Goal: Task Accomplishment & Management: Manage account settings

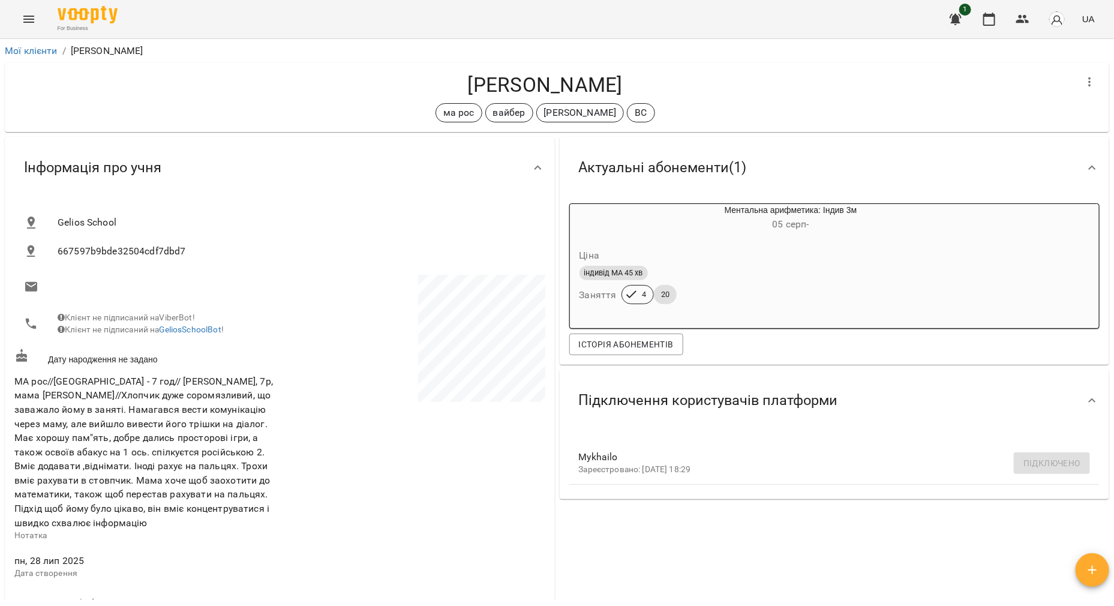
click at [26, 20] on icon "Menu" at bounding box center [29, 19] width 14 height 14
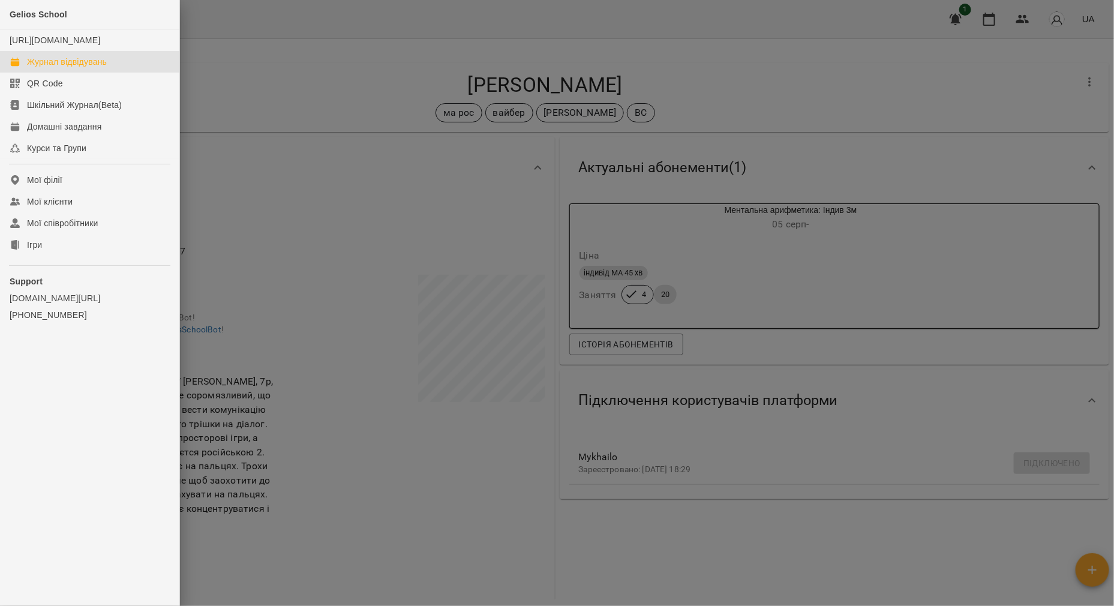
click at [42, 68] on div "Журнал відвідувань" at bounding box center [67, 62] width 80 height 12
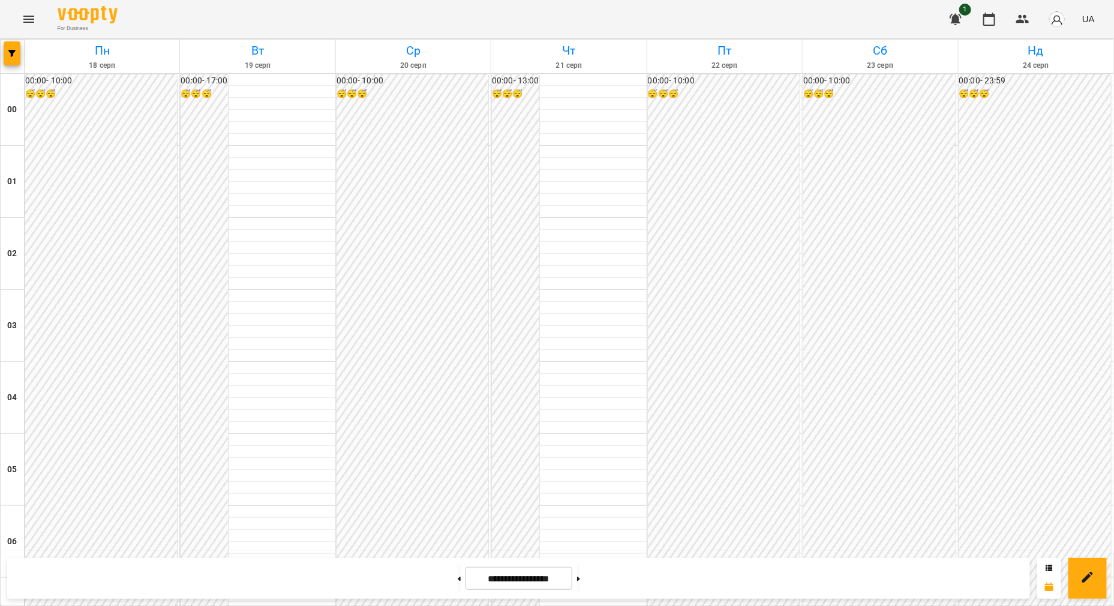
scroll to position [1124, 0]
click at [458, 582] on button at bounding box center [459, 578] width 3 height 26
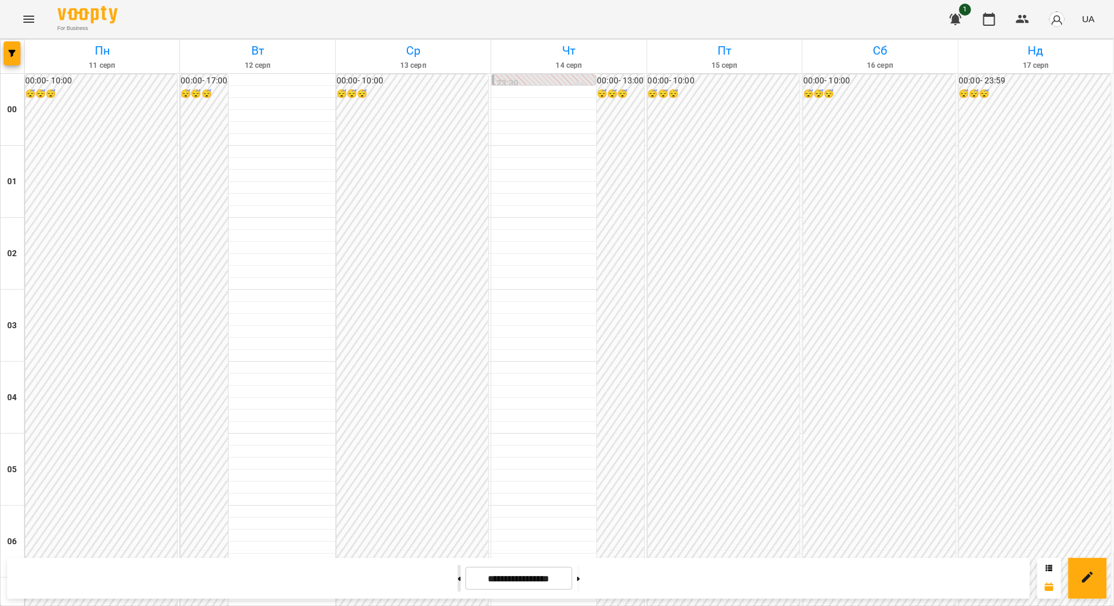
click at [458, 581] on button at bounding box center [459, 578] width 3 height 26
type input "**********"
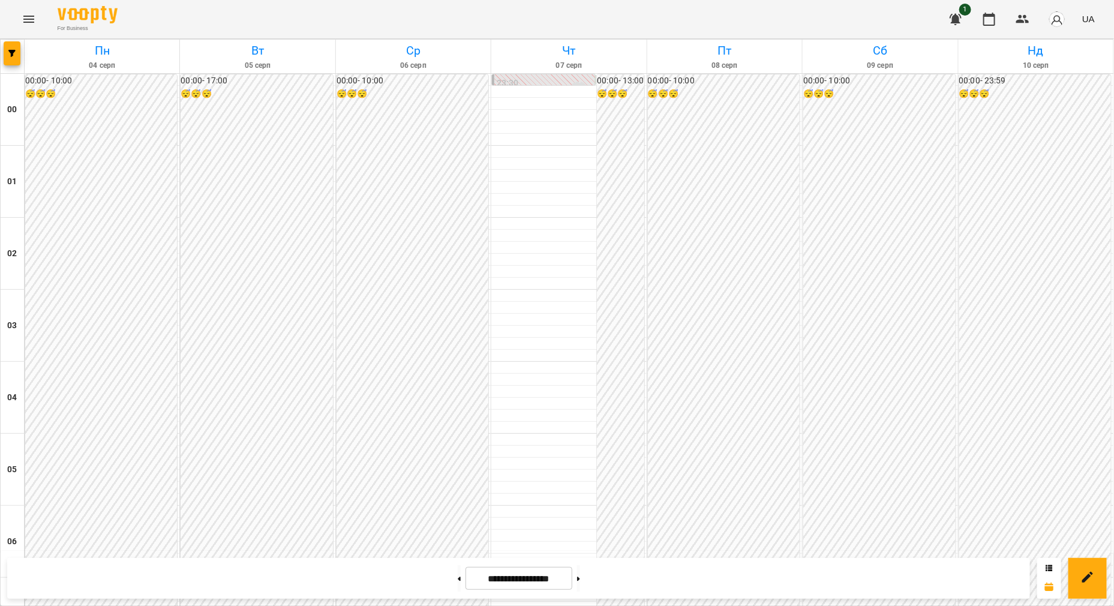
scroll to position [1099, 0]
click at [580, 576] on icon at bounding box center [578, 578] width 3 height 5
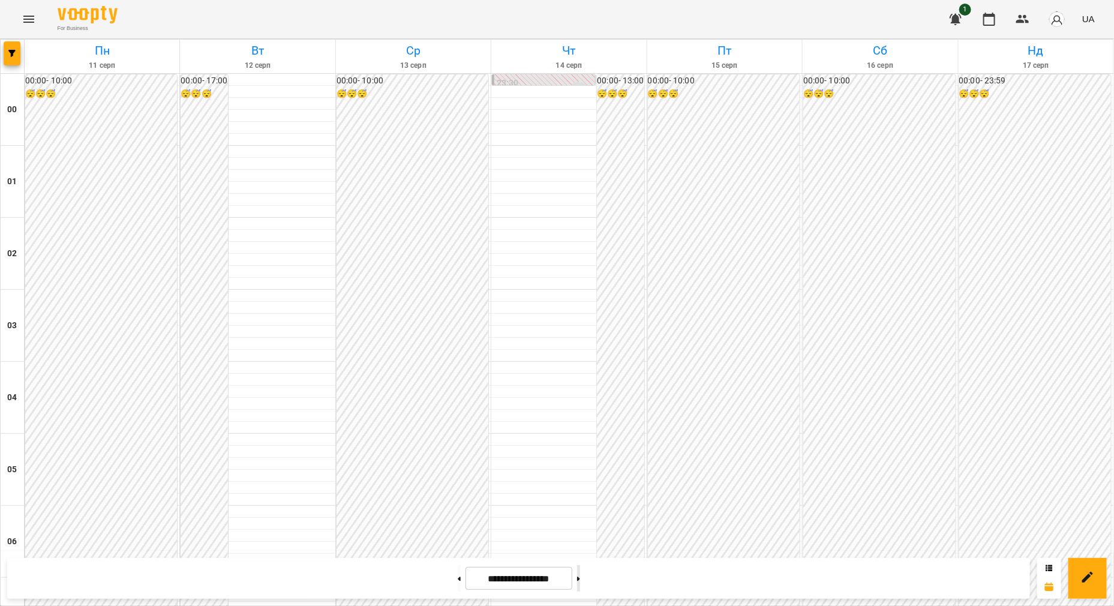
click at [580, 579] on button at bounding box center [578, 578] width 3 height 26
type input "**********"
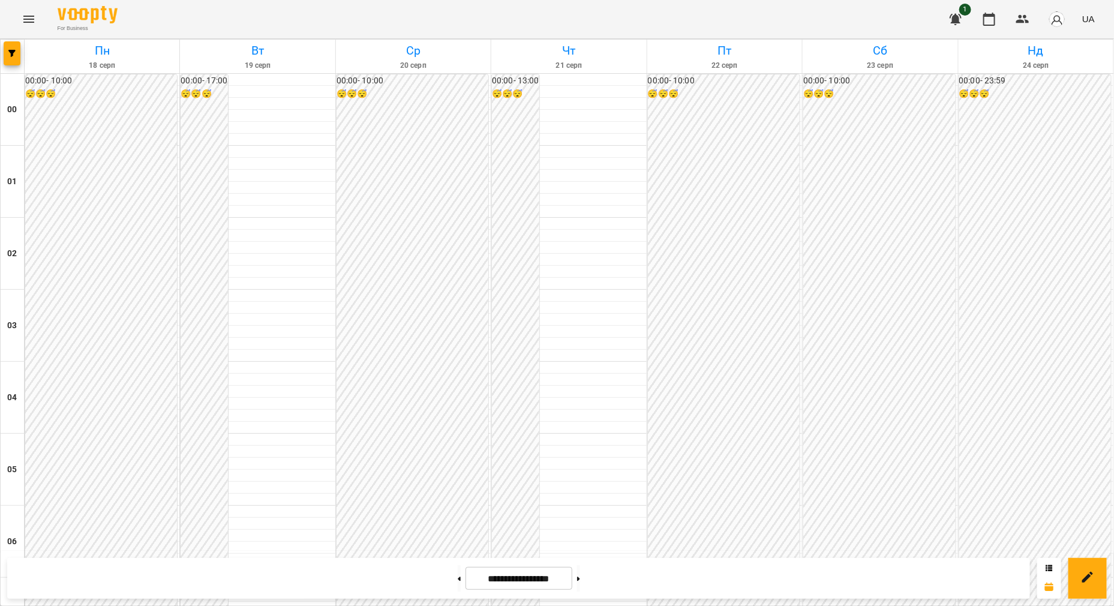
scroll to position [575, 0]
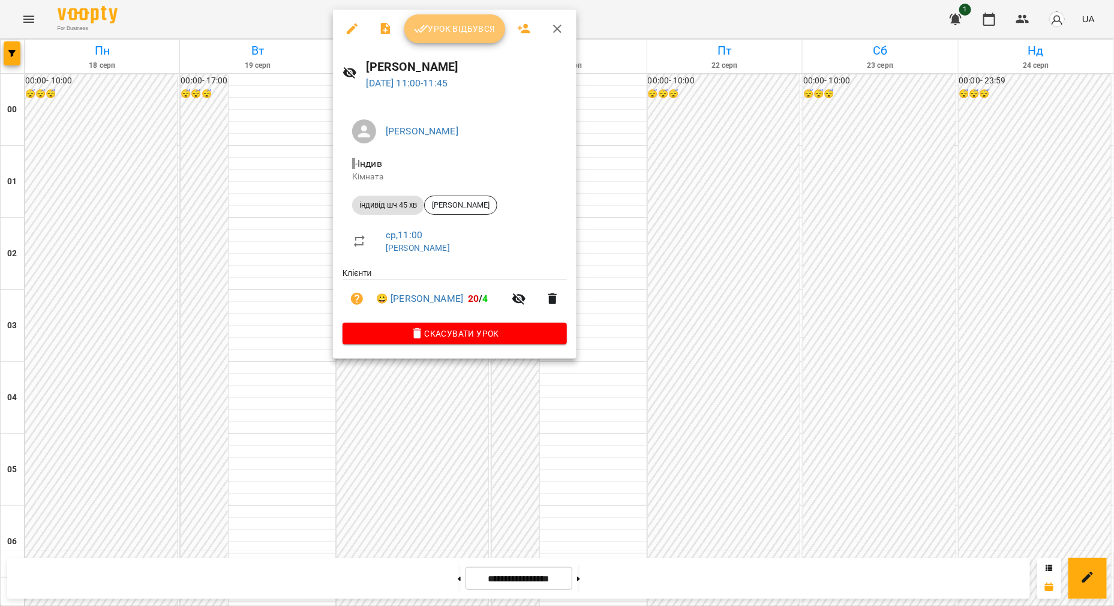
click at [466, 20] on button "Урок відбувся" at bounding box center [454, 28] width 101 height 29
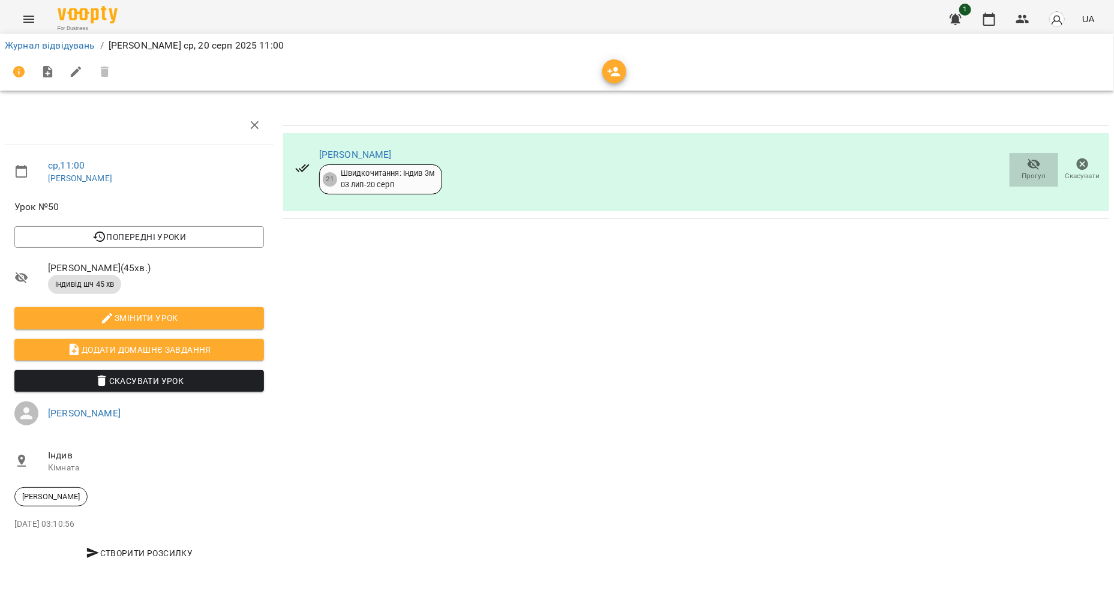
click at [1045, 172] on span "Прогул" at bounding box center [1034, 176] width 24 height 10
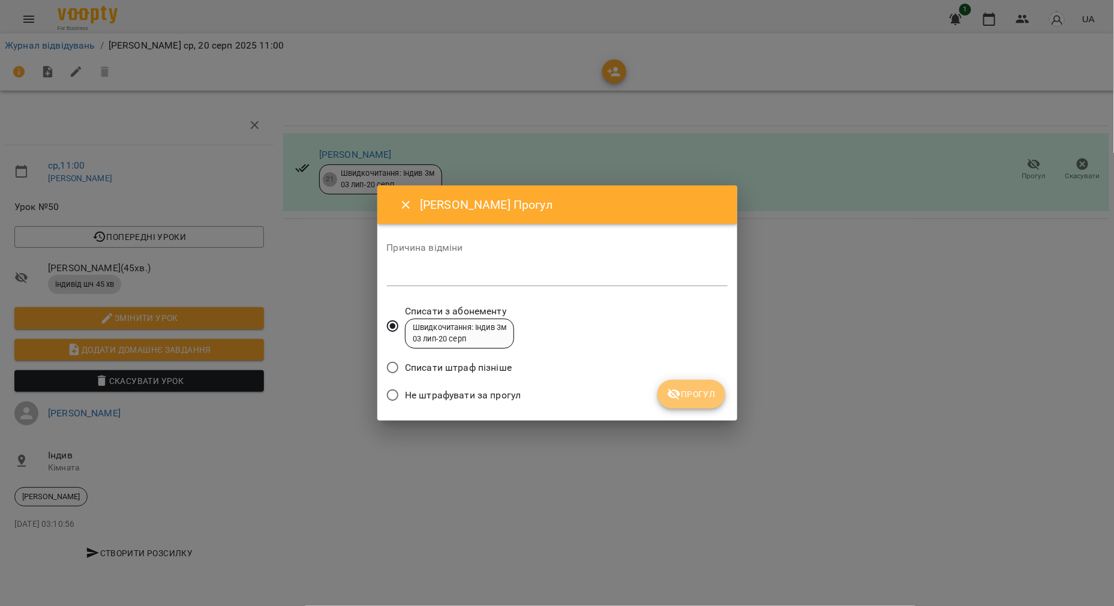
click at [712, 396] on span "Прогул" at bounding box center [691, 394] width 49 height 14
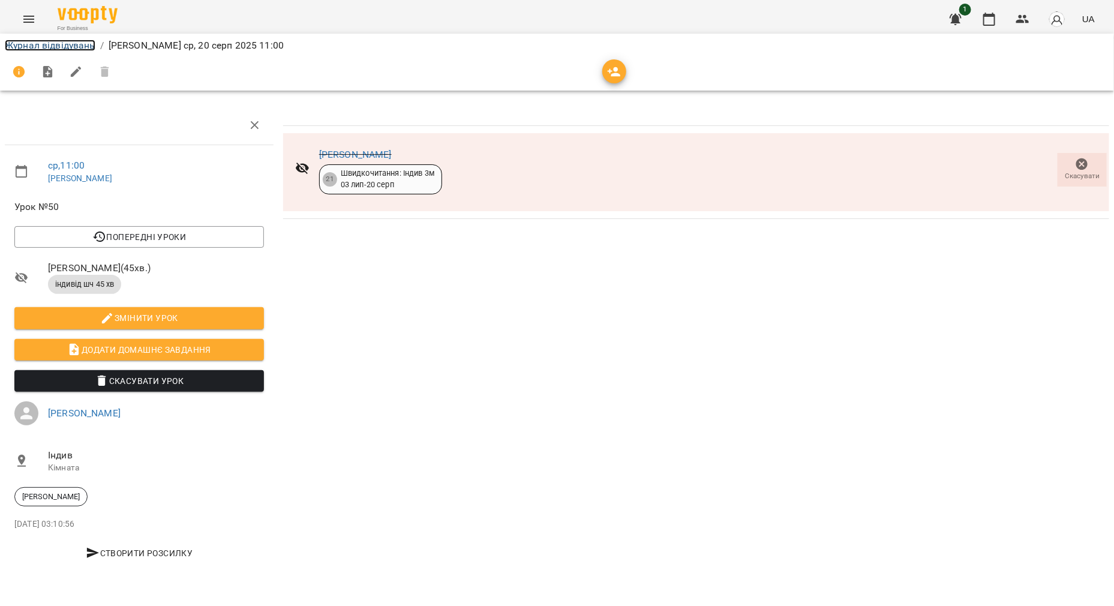
click at [61, 50] on link "Журнал відвідувань" at bounding box center [50, 45] width 91 height 11
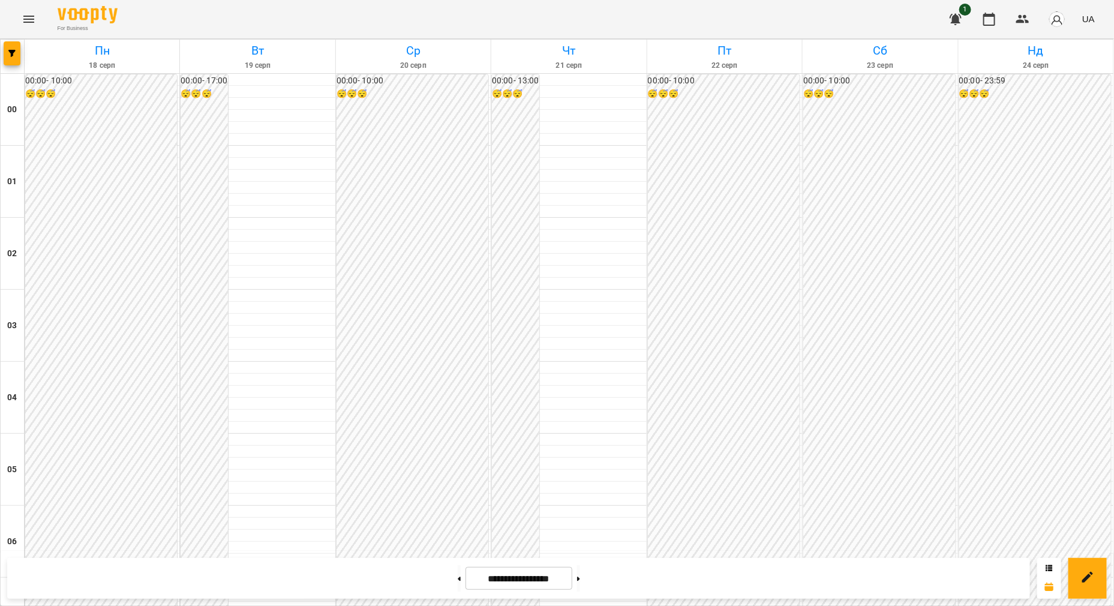
scroll to position [1249, 0]
